Goal: Task Accomplishment & Management: Manage account settings

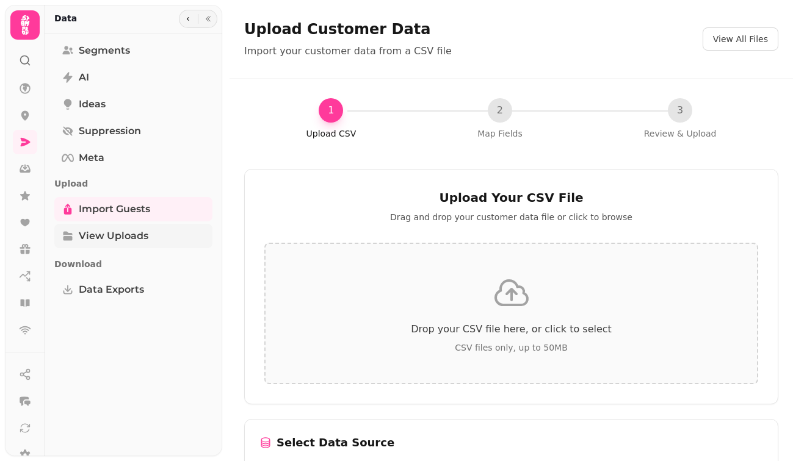
click at [164, 239] on link "View Uploads" at bounding box center [133, 236] width 158 height 24
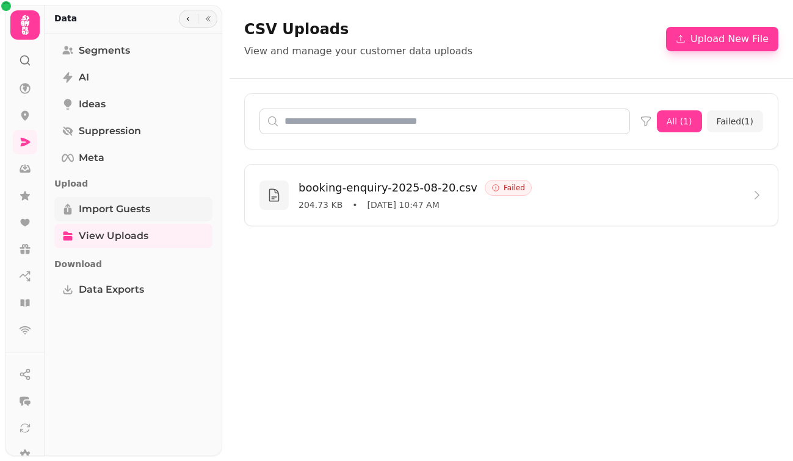
click at [165, 217] on link "Import Guests" at bounding box center [133, 209] width 158 height 24
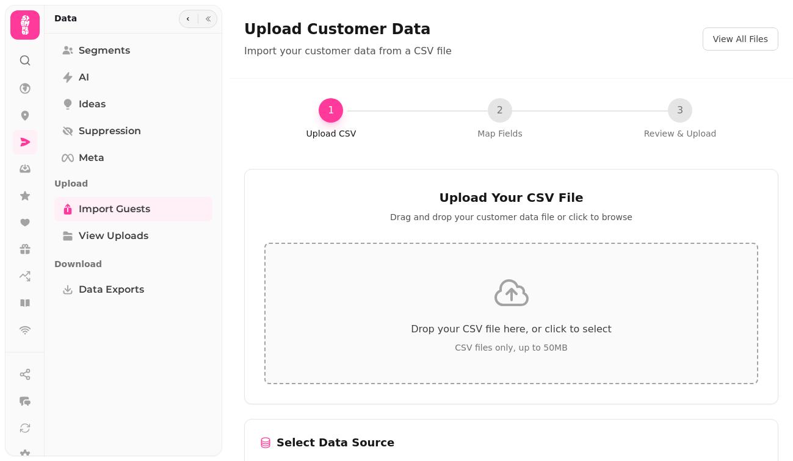
click at [514, 304] on icon at bounding box center [511, 293] width 32 height 24
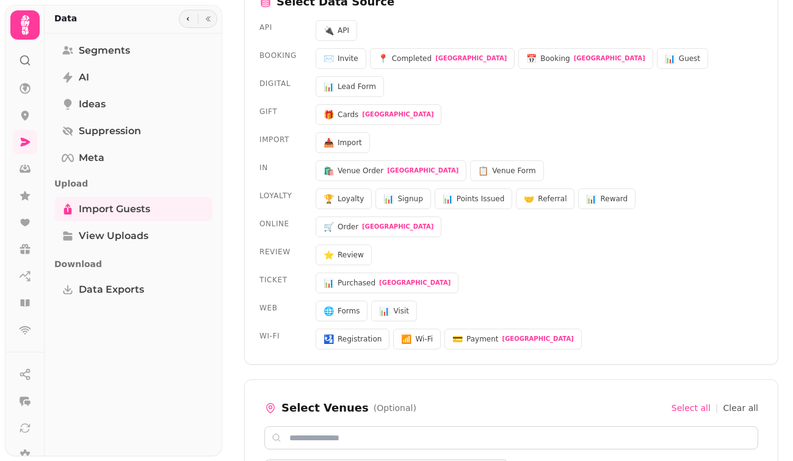
scroll to position [384, 0]
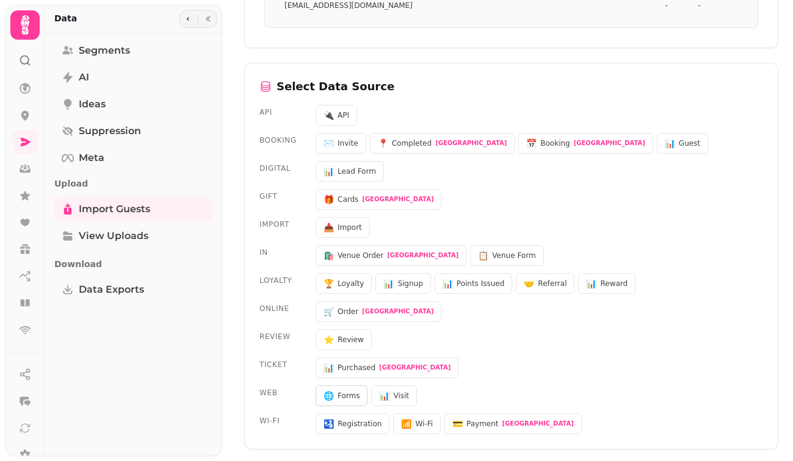
click at [347, 401] on button "🌐 Forms" at bounding box center [342, 396] width 52 height 21
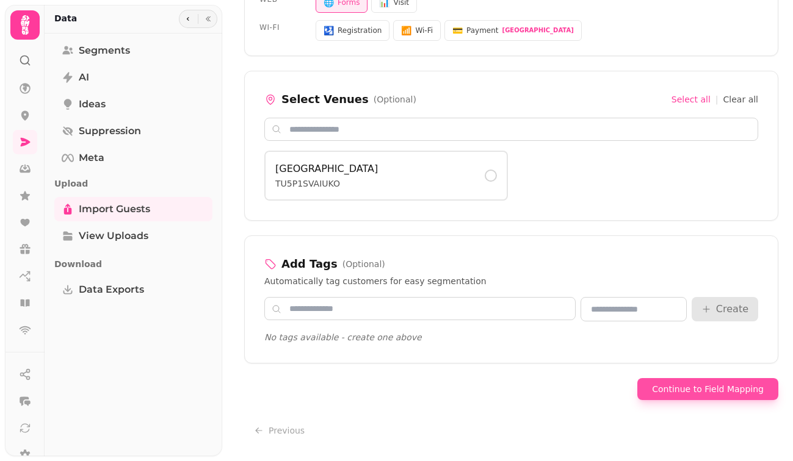
click at [699, 397] on button "Continue to Field Mapping" at bounding box center [707, 389] width 141 height 22
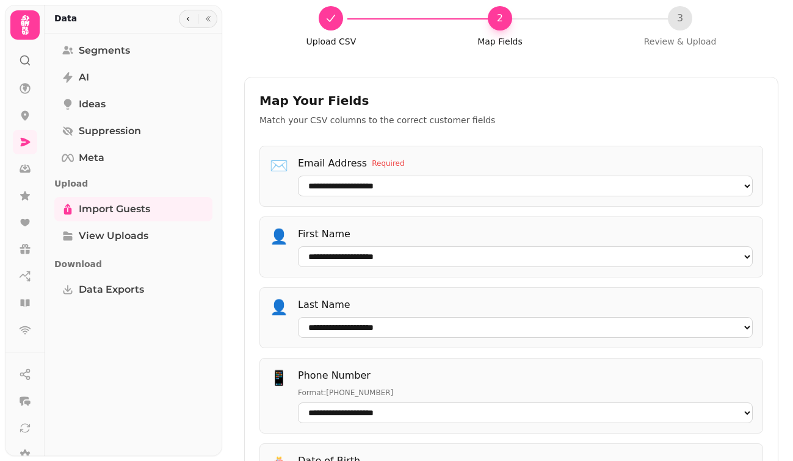
scroll to position [0, 0]
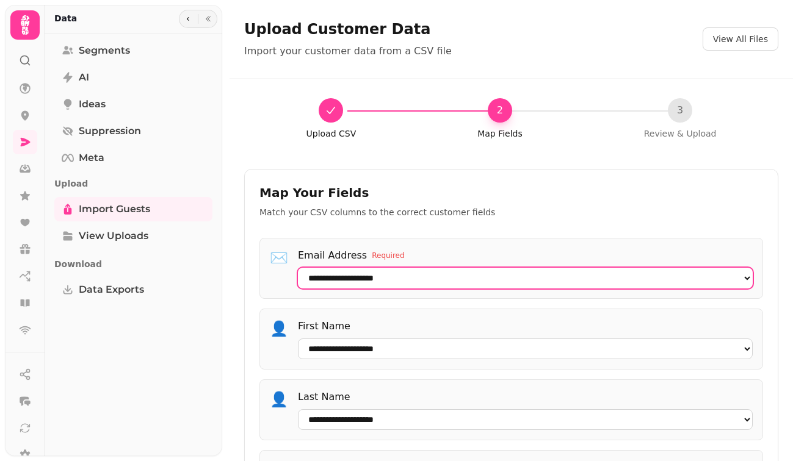
click at [422, 284] on select "**********" at bounding box center [525, 278] width 455 height 21
select select "**********"
click at [298, 289] on select "**********" at bounding box center [525, 278] width 455 height 21
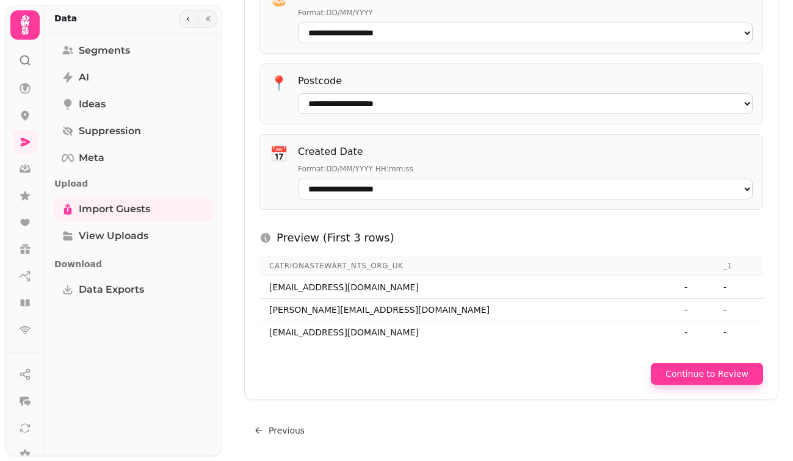
scroll to position [630, 0]
click at [712, 383] on button "Continue to Review" at bounding box center [707, 374] width 112 height 22
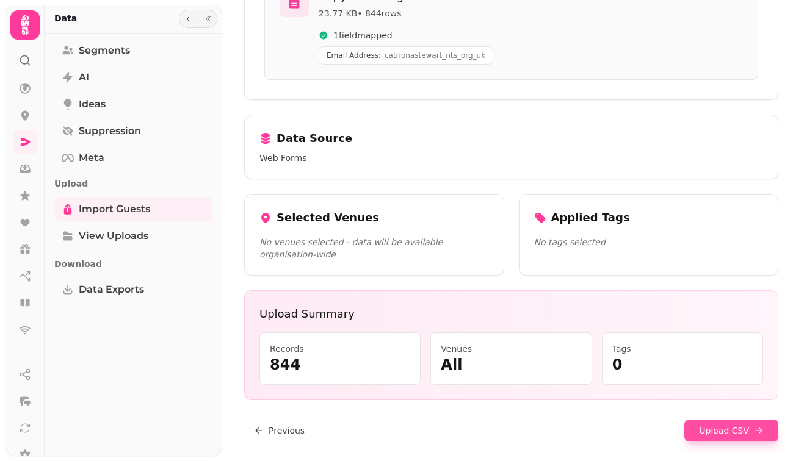
click at [694, 436] on button "Upload CSV" at bounding box center [731, 431] width 94 height 22
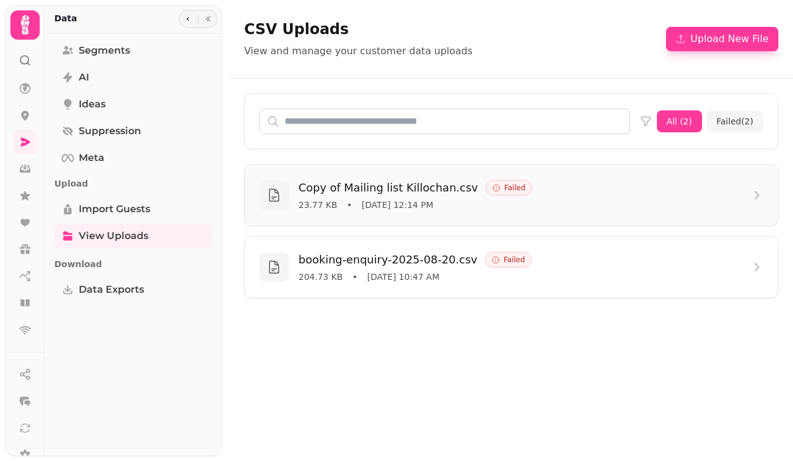
click at [505, 187] on div "Failed" at bounding box center [508, 188] width 47 height 16
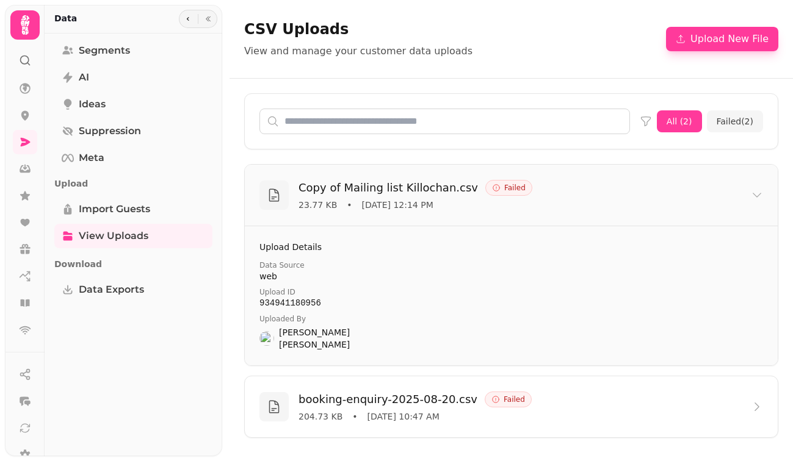
click at [763, 187] on div "Copy of Mailing list Killochan.csv Failed 23.77 KB • [DATE] 12:14 PM" at bounding box center [511, 195] width 533 height 61
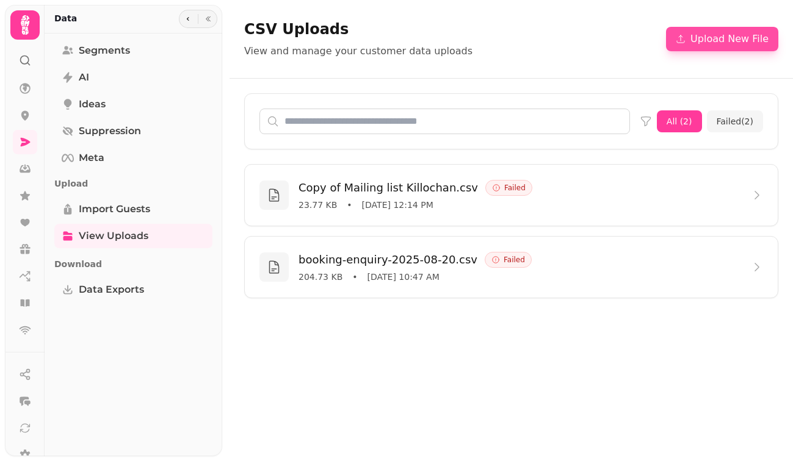
click at [724, 44] on button "Upload New File" at bounding box center [722, 39] width 112 height 24
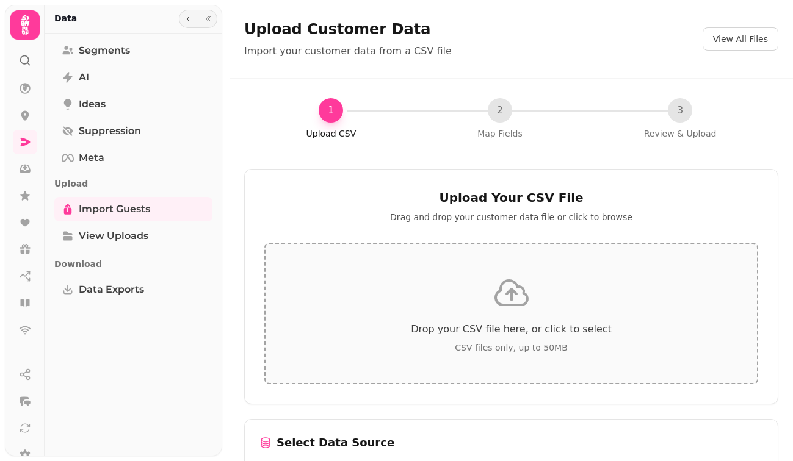
click at [483, 298] on div "Drop your CSV file here, or click to select CSV files only, up to 50MB" at bounding box center [511, 314] width 494 height 142
type input "**********"
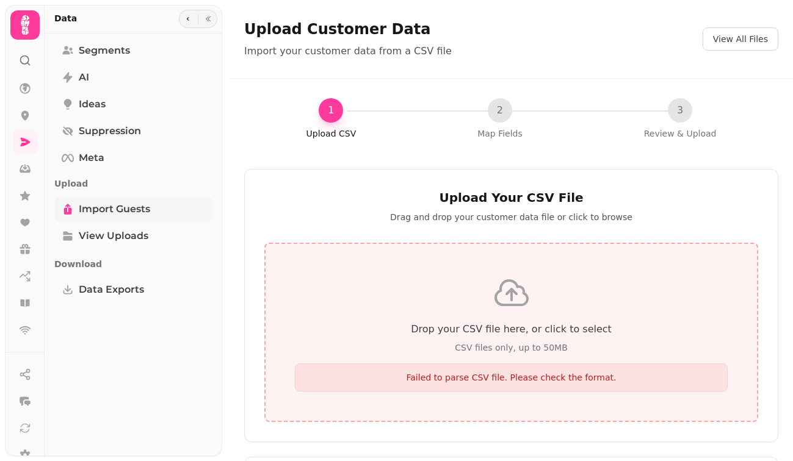
click at [116, 202] on span "Import Guests" at bounding box center [114, 209] width 71 height 15
click at [92, 53] on span "Segments" at bounding box center [104, 50] width 51 height 15
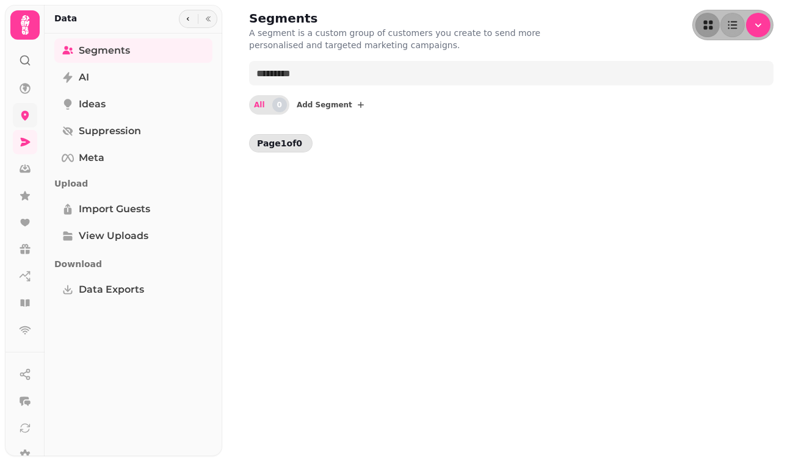
click at [17, 112] on link at bounding box center [25, 115] width 24 height 24
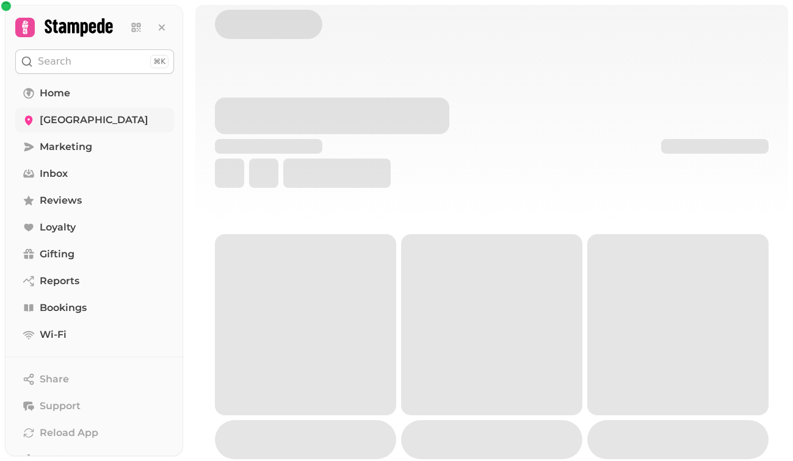
click at [82, 126] on span "[GEOGRAPHIC_DATA]" at bounding box center [94, 120] width 109 height 15
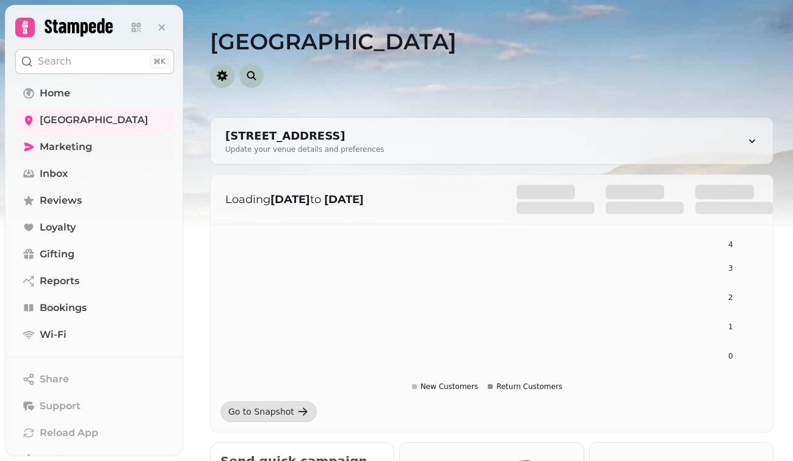
click at [78, 153] on span "Marketing" at bounding box center [66, 147] width 52 height 15
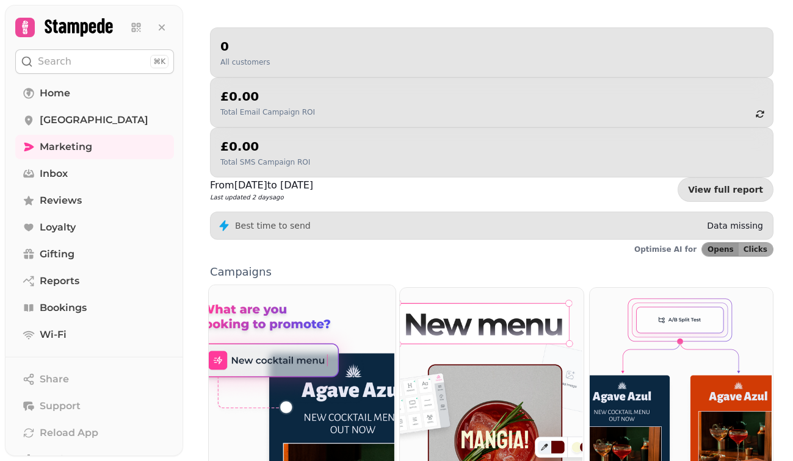
scroll to position [126, 0]
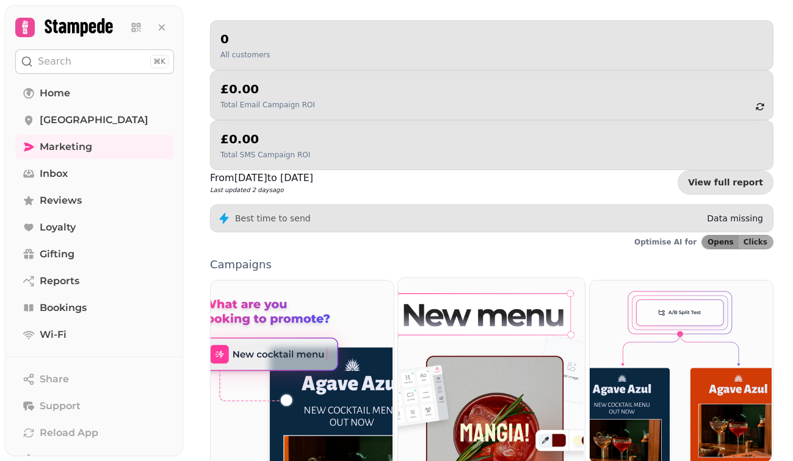
click at [467, 277] on img at bounding box center [490, 394] width 187 height 235
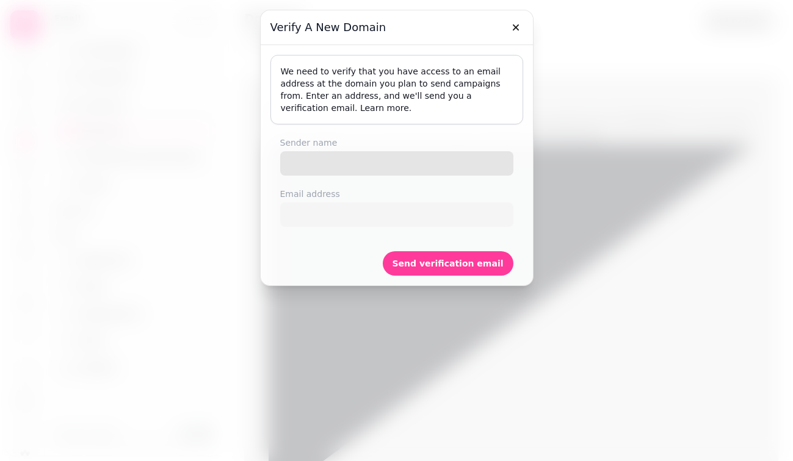
click at [443, 158] on input "Sender name" at bounding box center [396, 163] width 233 height 24
type input "*"
type input "**********"
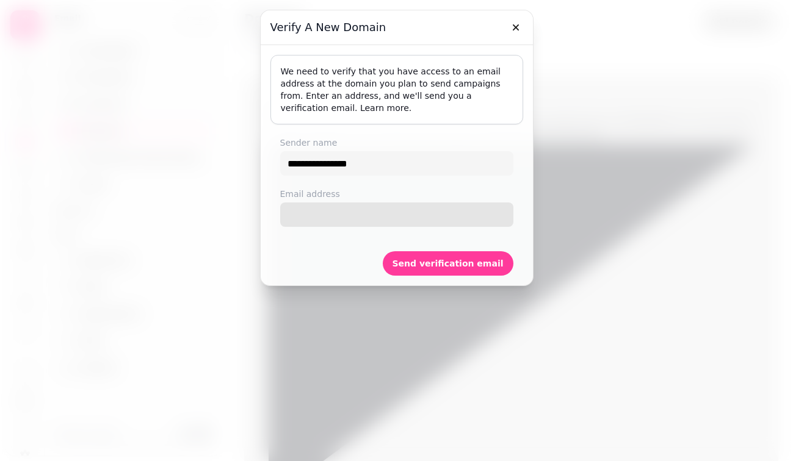
click at [398, 226] on input "Email address" at bounding box center [396, 215] width 233 height 24
type input "**********"
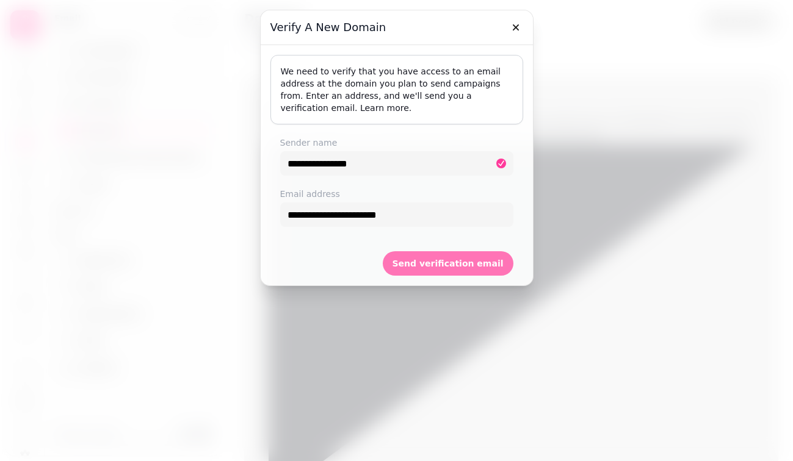
click at [458, 269] on button "Send verification email" at bounding box center [448, 263] width 131 height 24
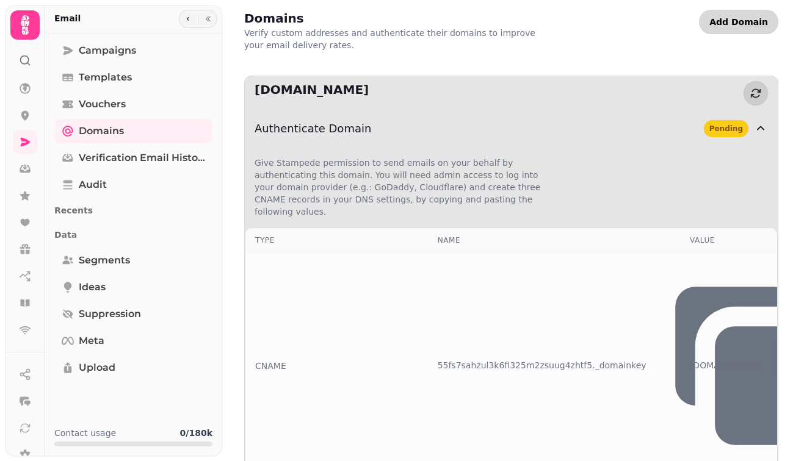
click at [727, 21] on span "Add Domain" at bounding box center [738, 22] width 59 height 9
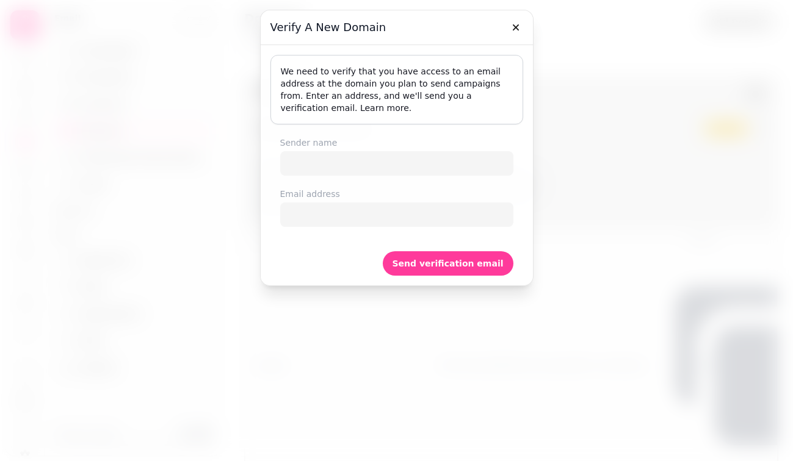
click at [524, 16] on div at bounding box center [515, 24] width 24 height 29
click at [512, 28] on icon "button" at bounding box center [516, 27] width 12 height 12
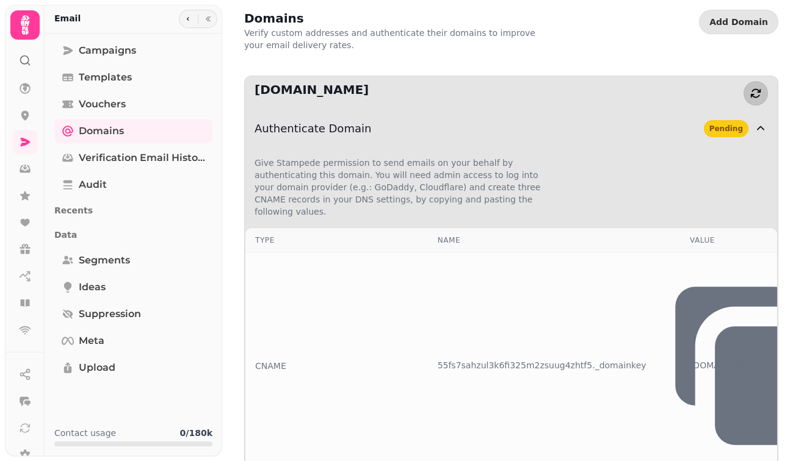
click at [751, 94] on icon "button" at bounding box center [756, 92] width 10 height 9
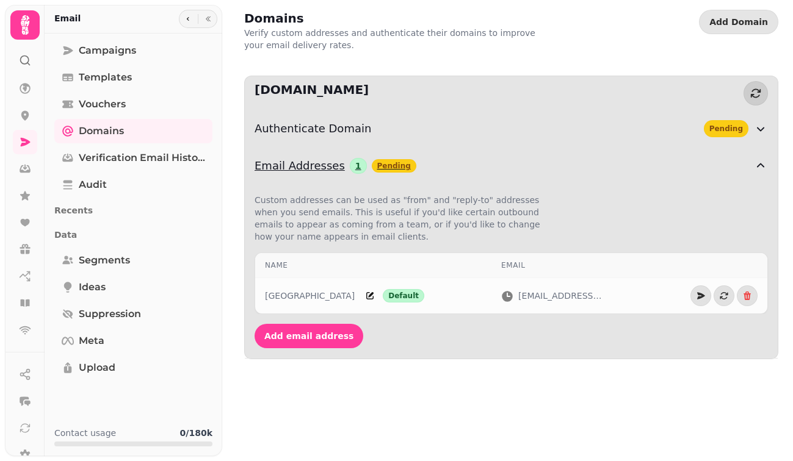
click at [304, 165] on span "Email Addresses" at bounding box center [299, 165] width 90 height 17
click at [762, 128] on icon "button" at bounding box center [760, 128] width 15 height 15
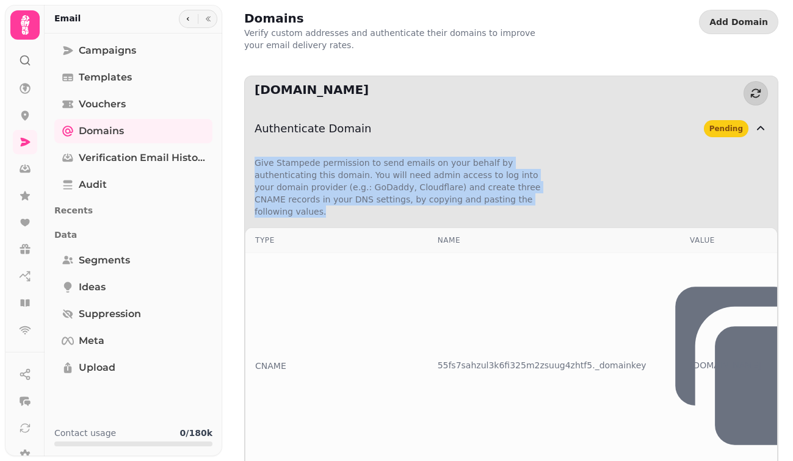
drag, startPoint x: 254, startPoint y: 162, endPoint x: 559, endPoint y: 204, distance: 308.0
copy p "Give Stampede permission to send emails on your behalf by authenticating this d…"
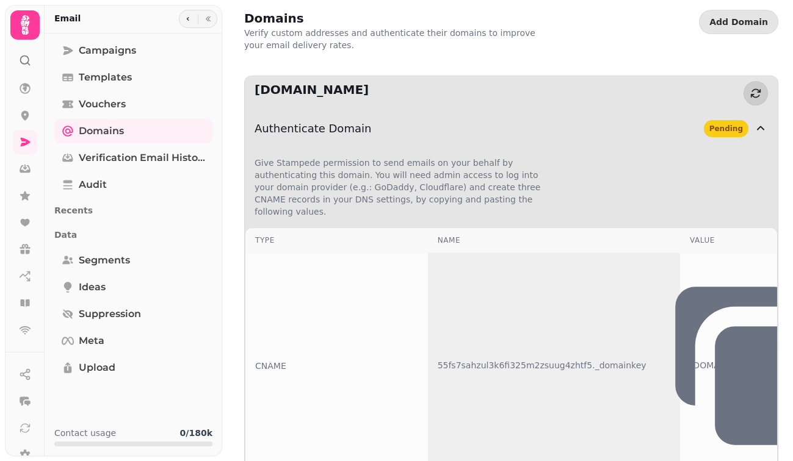
click at [506, 236] on div "Name" at bounding box center [554, 241] width 233 height 10
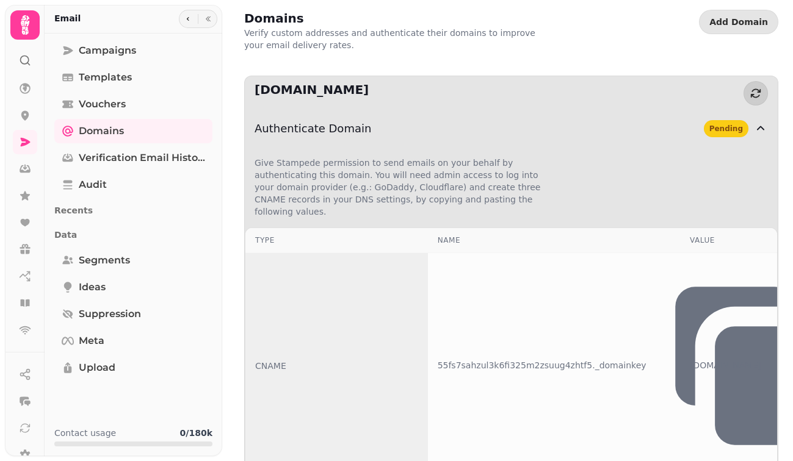
click at [264, 236] on div "Type" at bounding box center [336, 241] width 163 height 10
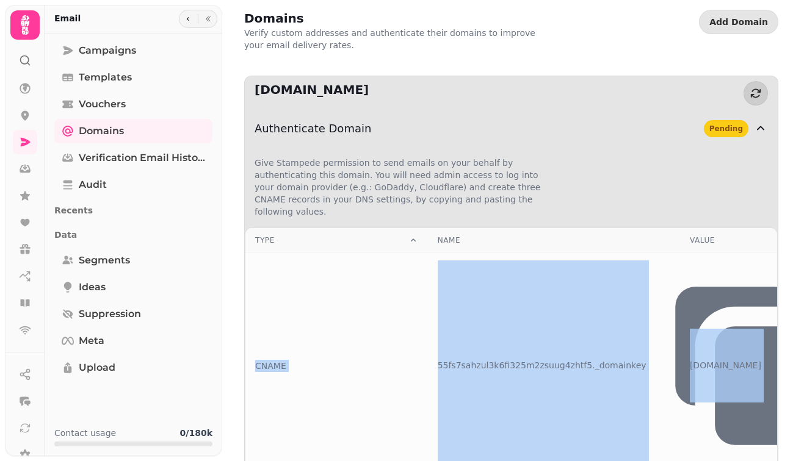
drag, startPoint x: 254, startPoint y: 261, endPoint x: 564, endPoint y: 294, distance: 312.4
click at [606, 135] on div "Authenticate Domain Pending" at bounding box center [503, 128] width 499 height 17
click at [331, 274] on td "CNAME" at bounding box center [336, 366] width 182 height 226
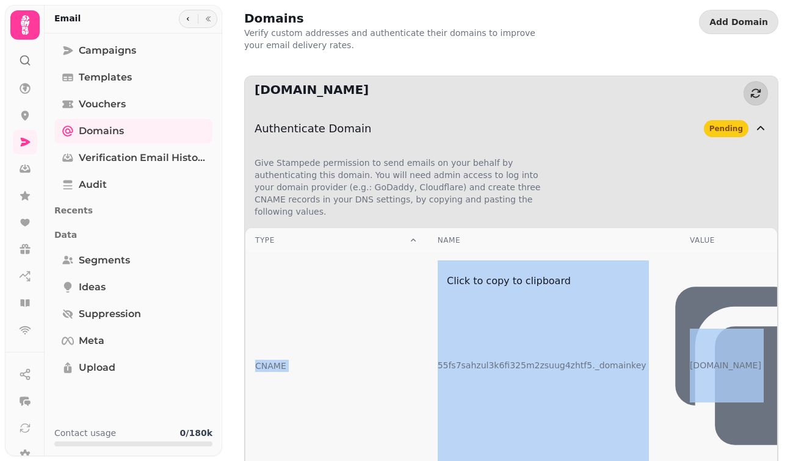
drag, startPoint x: 255, startPoint y: 259, endPoint x: 514, endPoint y: 258, distance: 259.4
click at [514, 258] on tr "CNAME 55fs7sahzul3k6fi325m2zsuug4zhtf5. _domainkey [DOMAIN_NAME]" at bounding box center [511, 366] width 532 height 226
copy tr "CNAME 55fs7sahzul3k6fi325m2zsuug4zhtf5. _domainkey [DOMAIN_NAME]"
click at [715, 326] on icon "button" at bounding box center [774, 385] width 119 height 119
click at [787, 352] on icon "button" at bounding box center [807, 372] width 41 height 41
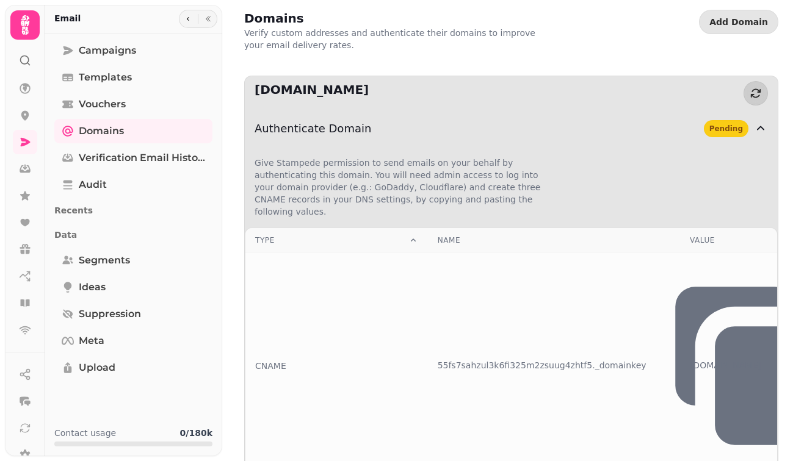
drag, startPoint x: 289, startPoint y: 295, endPoint x: 255, endPoint y: 294, distance: 33.6
copy div "CNAME"
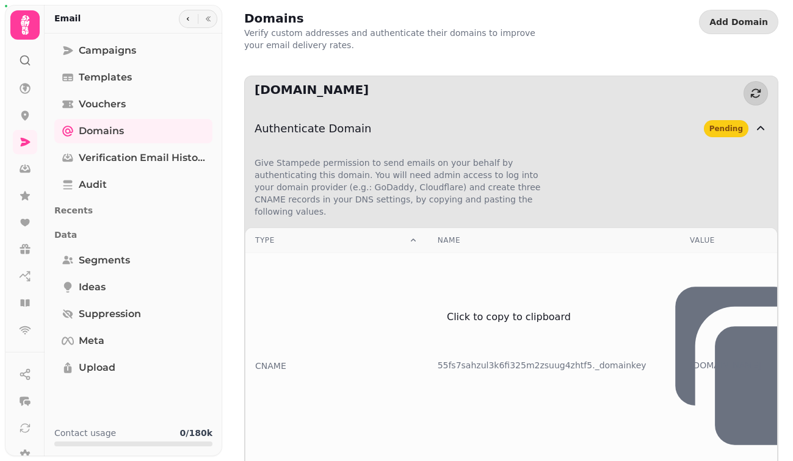
drag, startPoint x: 286, startPoint y: 333, endPoint x: 257, endPoint y: 333, distance: 29.3
copy div "CNAME"
